Goal: Task Accomplishment & Management: Manage account settings

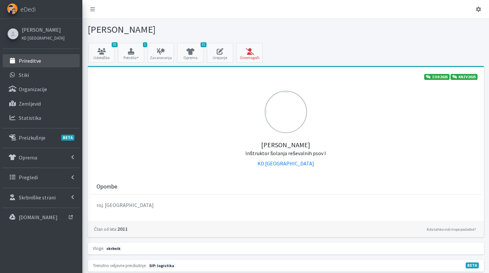
click at [39, 59] on p "Prireditve" at bounding box center [30, 60] width 22 height 7
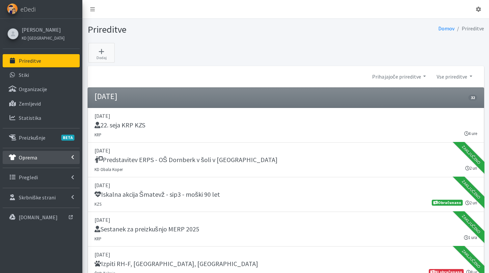
click at [39, 157] on link "Oprema" at bounding box center [41, 157] width 77 height 13
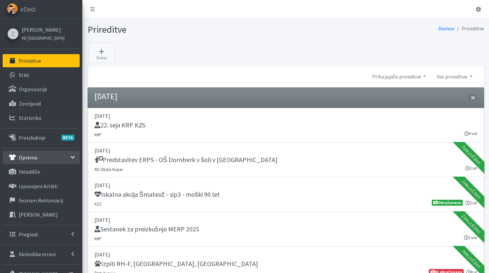
click at [32, 224] on ul "Prireditve Stiki Organizacije Zemljevid Statistika BETA Psi" at bounding box center [41, 167] width 77 height 227
click at [31, 229] on link "Pregledi" at bounding box center [41, 233] width 77 height 13
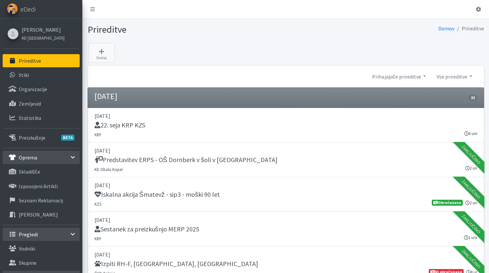
scroll to position [35, 0]
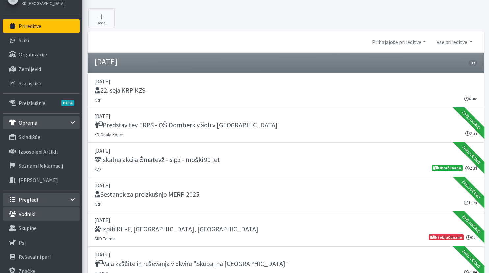
click at [30, 215] on p "Vodniki" at bounding box center [27, 213] width 16 height 7
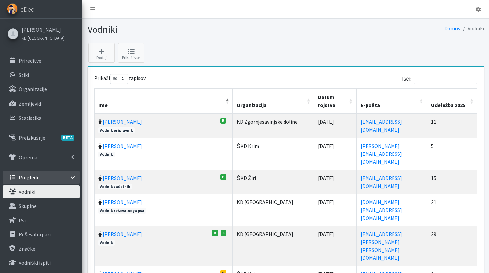
select select "50"
click at [444, 78] on input "Išči:" at bounding box center [446, 79] width 64 height 10
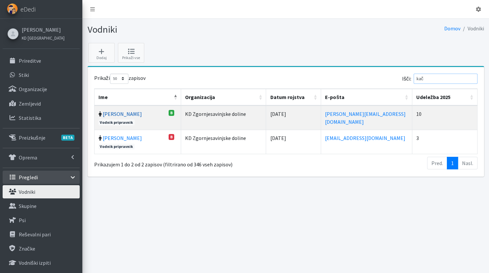
type input "kač"
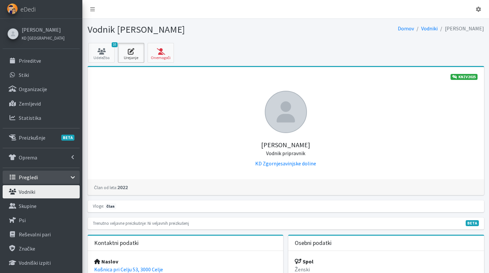
click at [131, 54] on icon at bounding box center [131, 51] width 22 height 7
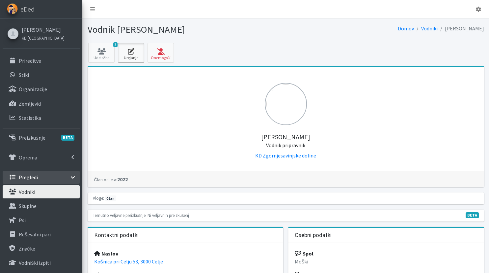
click at [135, 53] on icon at bounding box center [131, 51] width 22 height 7
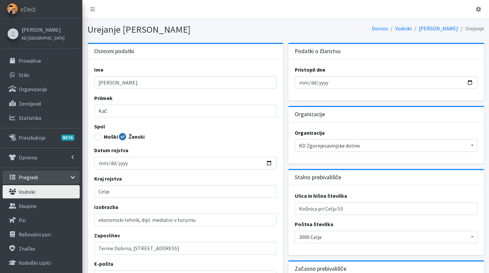
scroll to position [15, 0]
drag, startPoint x: 350, startPoint y: 209, endPoint x: 279, endPoint y: 210, distance: 70.9
drag, startPoint x: 369, startPoint y: 211, endPoint x: 281, endPoint y: 211, distance: 87.3
click at [295, 211] on input "Košnica pri Celju 53" at bounding box center [386, 208] width 183 height 13
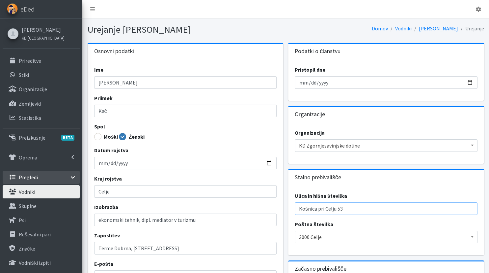
paste input "Parižlje 34B"
type input "Parižlje 34B"
click at [333, 236] on span "3000 Celje" at bounding box center [386, 236] width 174 height 9
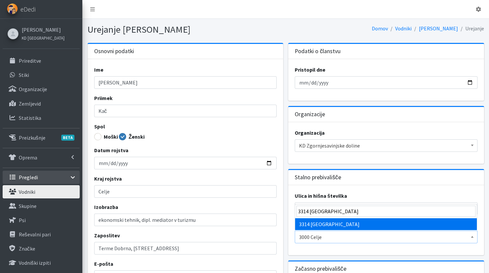
scroll to position [0, 0]
type input "3314 Braslovče"
select select "3314"
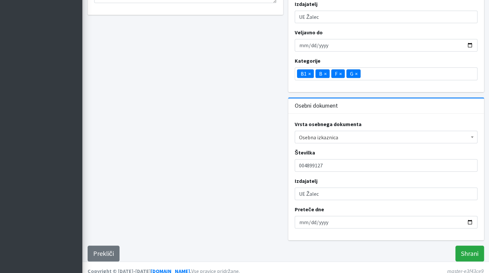
scroll to position [527, 0]
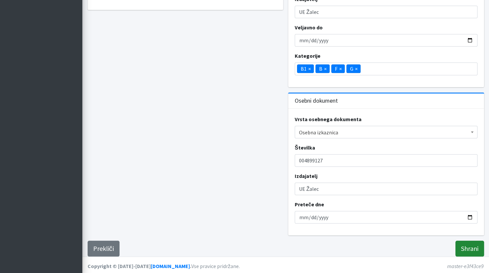
click at [466, 246] on input "Shrani" at bounding box center [470, 248] width 29 height 16
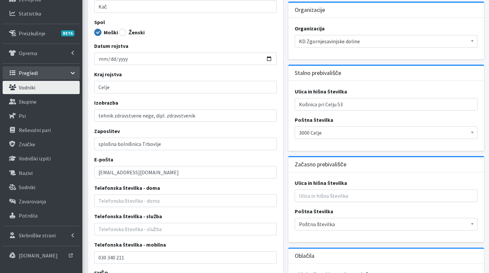
scroll to position [104, 0]
drag, startPoint x: 353, startPoint y: 102, endPoint x: 285, endPoint y: 100, distance: 68.3
drag, startPoint x: 344, startPoint y: 107, endPoint x: 283, endPoint y: 106, distance: 60.7
click at [295, 106] on input "Košnica pri Celju 53" at bounding box center [386, 104] width 183 height 13
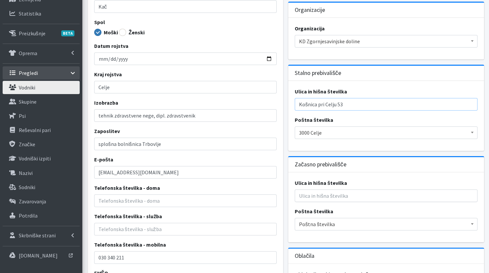
paste input "Parižlje 34B"
type input "Parižlje 34B"
click at [332, 131] on span "3000 Celje" at bounding box center [386, 132] width 174 height 9
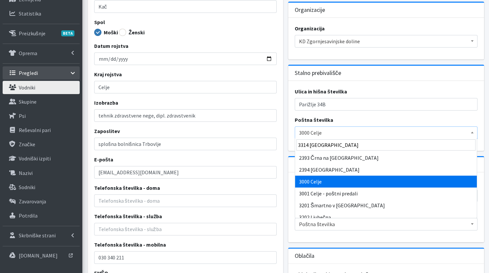
scroll to position [0, 0]
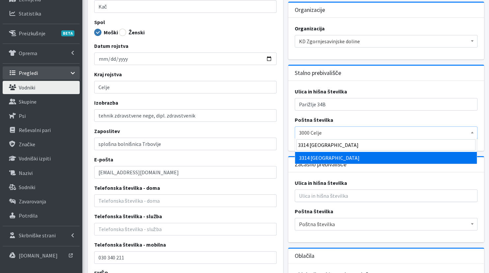
type input "3314 Braslovče"
select select "3314"
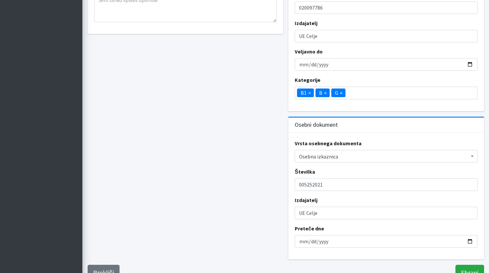
scroll to position [527, 0]
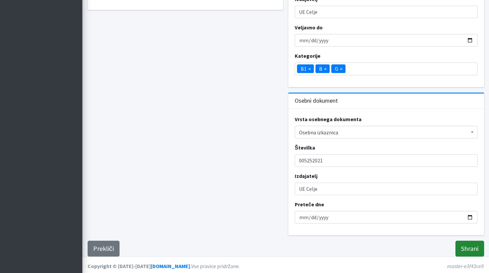
click at [474, 245] on input "Shrani" at bounding box center [470, 248] width 29 height 16
